Goal: Find specific page/section: Find specific page/section

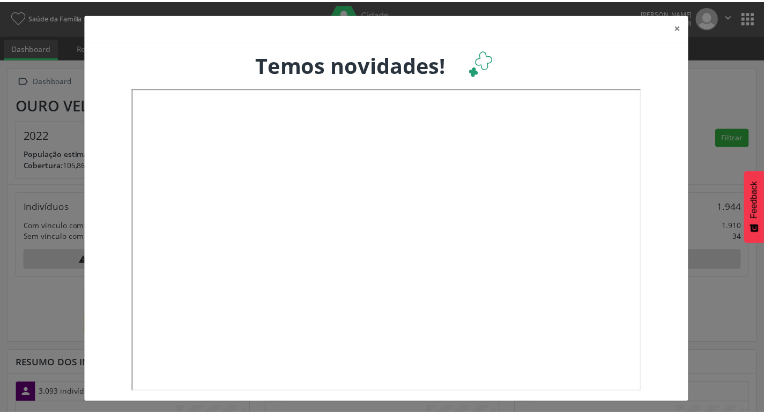
scroll to position [178, 252]
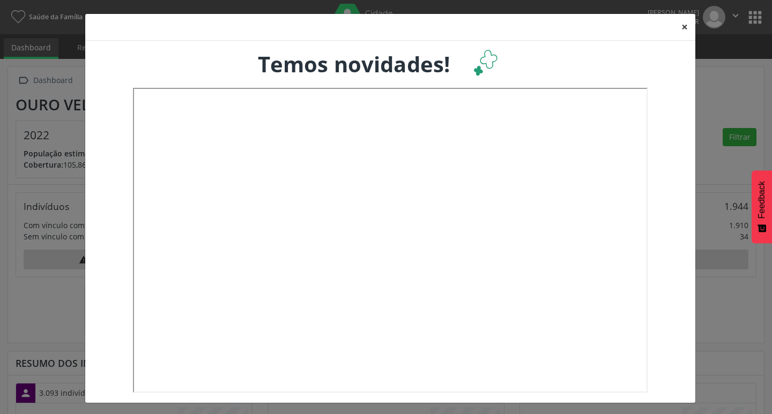
click at [682, 28] on button "×" at bounding box center [684, 27] width 21 height 26
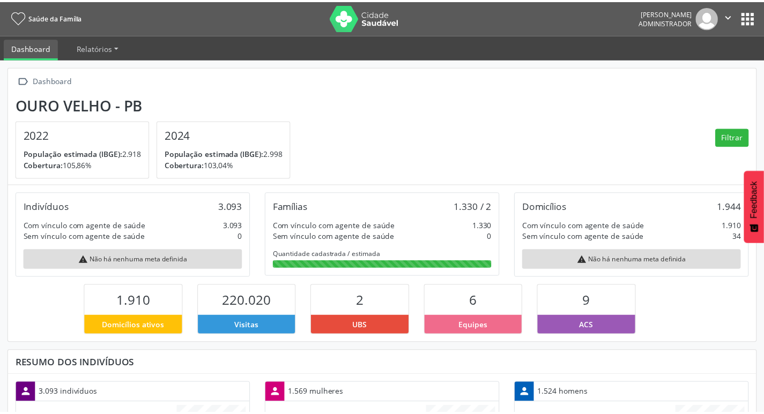
scroll to position [535680, 535608]
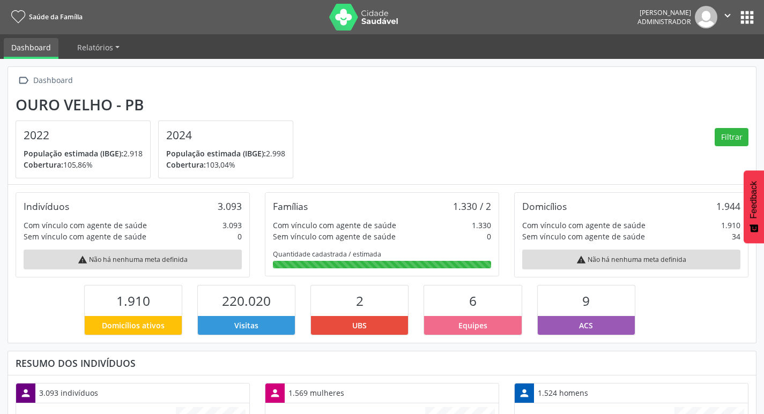
click at [753, 16] on button "apps" at bounding box center [746, 17] width 19 height 19
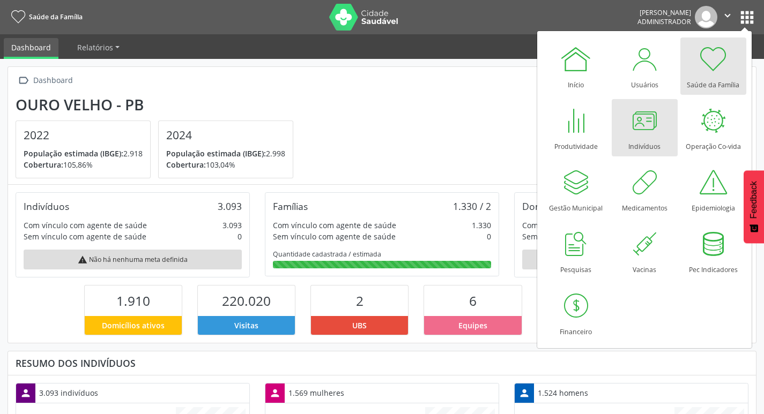
click at [628, 132] on div at bounding box center [644, 120] width 32 height 32
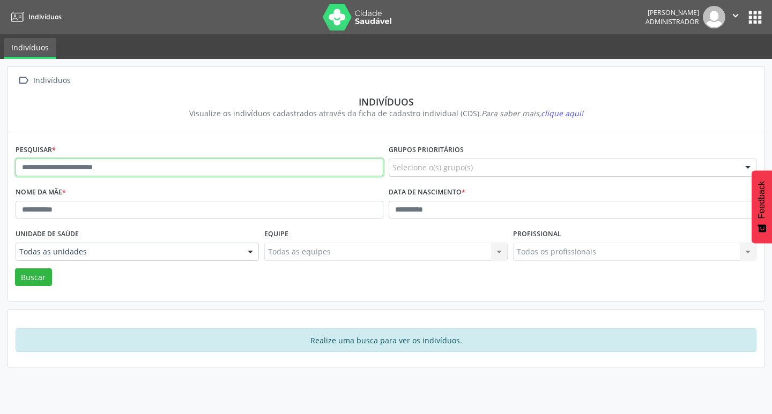
click at [175, 167] on input "text" at bounding box center [200, 168] width 368 height 18
click at [15, 268] on button "Buscar" at bounding box center [33, 277] width 37 height 18
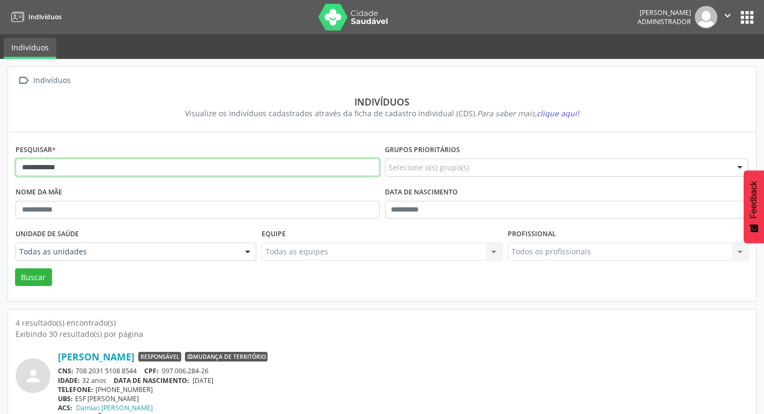
click at [77, 168] on input "**********" at bounding box center [198, 168] width 364 height 18
type input "**********"
click at [15, 268] on button "Buscar" at bounding box center [33, 277] width 37 height 18
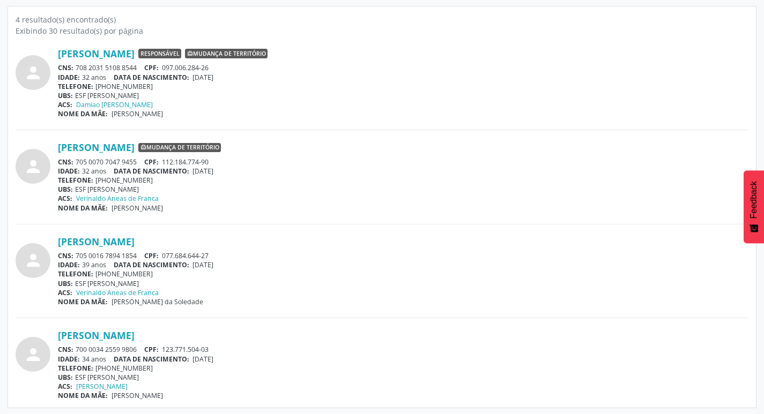
scroll to position [305, 0]
